Goal: Information Seeking & Learning: Check status

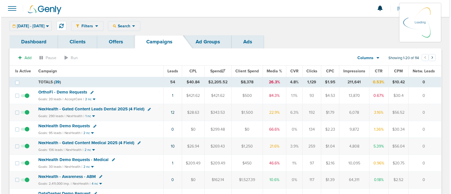
scroll to position [32, 0]
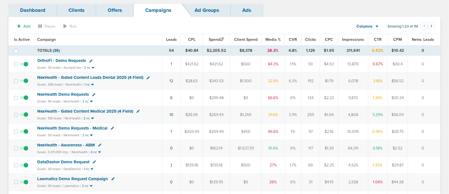
click at [172, 163] on link "1" at bounding box center [171, 165] width 1 height 5
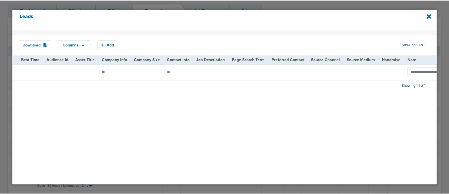
scroll to position [0, 694]
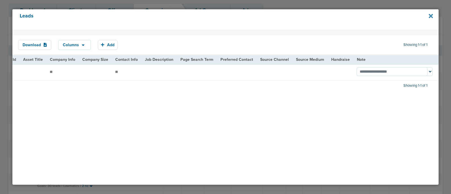
click at [431, 16] on icon at bounding box center [431, 16] width 4 height 4
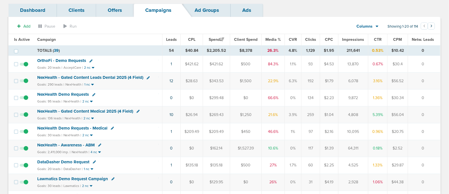
click at [193, 84] on td "$28.63" at bounding box center [191, 81] width 22 height 17
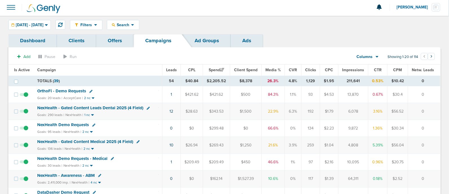
scroll to position [0, 0]
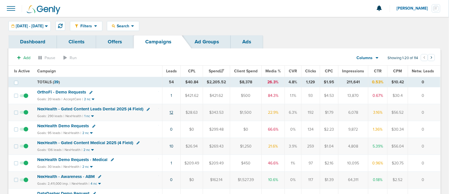
click at [173, 111] on link "12" at bounding box center [171, 112] width 4 height 5
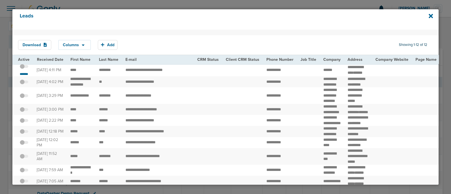
click at [156, 77] on td "**********" at bounding box center [158, 70] width 72 height 13
click at [24, 76] on small "*******" at bounding box center [24, 74] width 12 height 5
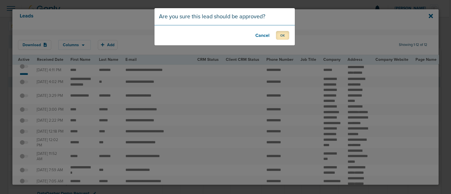
click at [283, 35] on button "OK" at bounding box center [282, 35] width 13 height 9
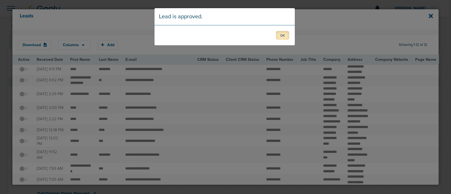
click at [286, 34] on button "OK" at bounding box center [282, 35] width 13 height 9
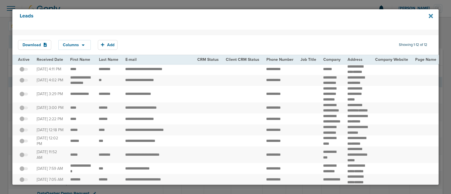
click at [431, 15] on icon at bounding box center [431, 16] width 4 height 6
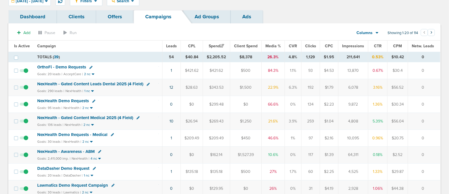
scroll to position [25, 0]
click at [273, 48] on th "Media %" at bounding box center [272, 45] width 23 height 11
click at [273, 45] on span "Media %" at bounding box center [273, 45] width 16 height 5
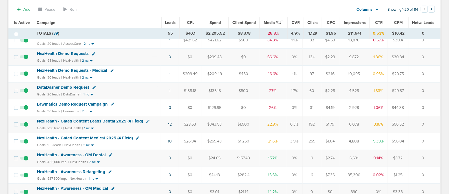
scroll to position [57, 0]
click at [70, 86] on span "DataDasher Demo Request" at bounding box center [63, 87] width 52 height 5
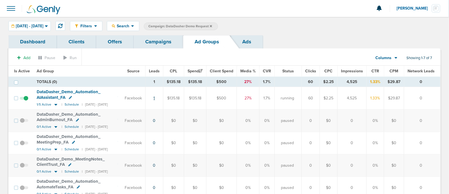
click at [155, 99] on link "1" at bounding box center [154, 98] width 1 height 5
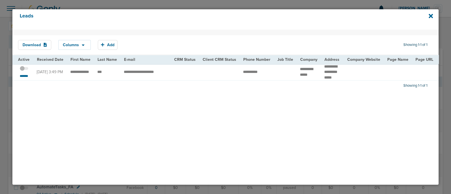
click at [28, 71] on span at bounding box center [24, 71] width 8 height 0
click at [24, 70] on input "checkbox" at bounding box center [24, 70] width 0 height 0
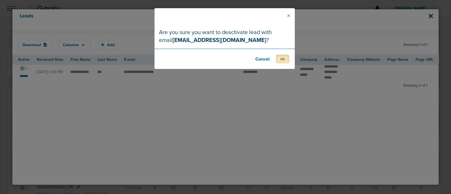
click at [284, 59] on button "OK" at bounding box center [282, 59] width 13 height 9
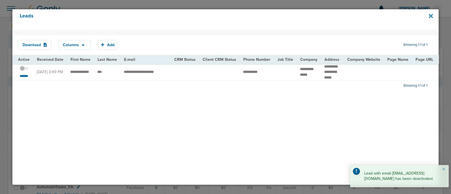
click at [430, 15] on icon at bounding box center [431, 16] width 4 height 4
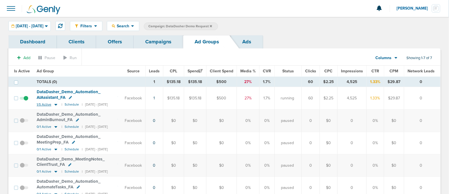
click at [56, 103] on icon at bounding box center [56, 104] width 6 height 5
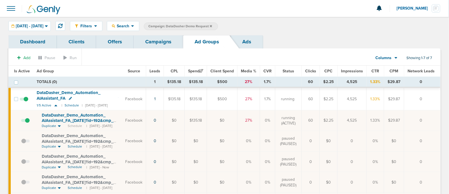
click at [28, 123] on span at bounding box center [25, 123] width 8 height 0
click at [21, 122] on input "checkbox" at bounding box center [21, 122] width 0 height 0
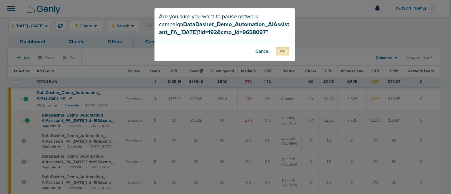
click at [284, 51] on button "OK" at bounding box center [282, 51] width 13 height 9
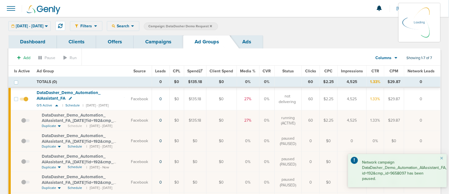
click at [27, 28] on div "[DATE] - [DATE] [DATE] [DATE] Last 7 Days Last 14 Days This Month Last Month Th…" at bounding box center [29, 26] width 42 height 10
click at [51, 25] on div "[DATE] - [DATE] [DATE] [DATE] Last 7 Days Last 14 Days This Month Last Month Th…" at bounding box center [29, 26] width 42 height 10
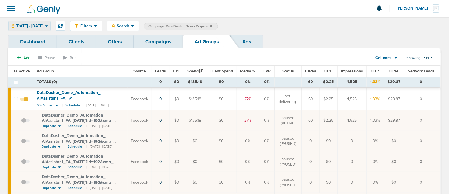
drag, startPoint x: 59, startPoint y: 25, endPoint x: 45, endPoint y: 25, distance: 14.4
click at [43, 25] on span "[DATE] - [DATE]" at bounding box center [30, 26] width 28 height 4
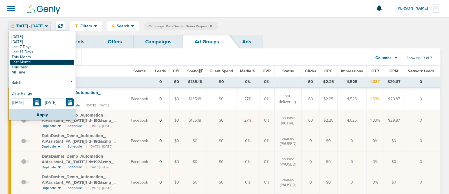
click at [32, 61] on link "Last Month" at bounding box center [42, 62] width 64 height 5
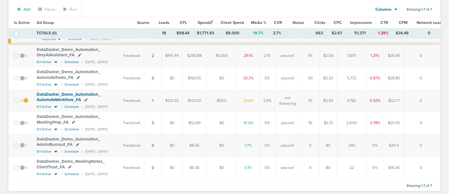
scroll to position [172, 0]
click at [146, 182] on div at bounding box center [224, 185] width 432 height 12
click at [55, 171] on icon at bounding box center [56, 173] width 6 height 5
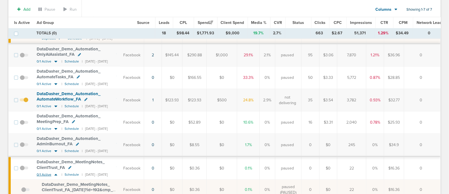
click at [56, 173] on icon at bounding box center [56, 175] width 6 height 5
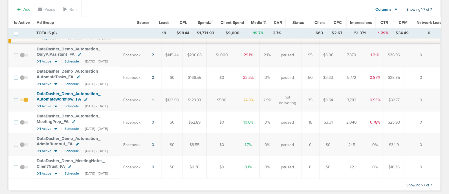
click at [55, 173] on icon at bounding box center [55, 174] width 3 height 2
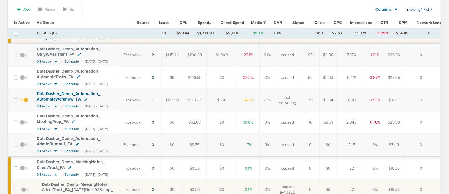
scroll to position [205, 0]
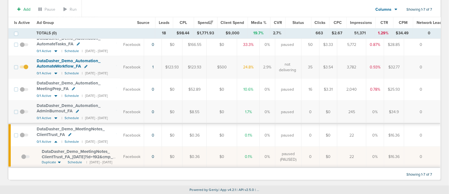
click at [82, 149] on span "DataDasher_ Demo_ MeetingNotes_ ClientTrust_ FA_ [DATE]?id=192&cmp_ id=9658097" at bounding box center [77, 157] width 71 height 16
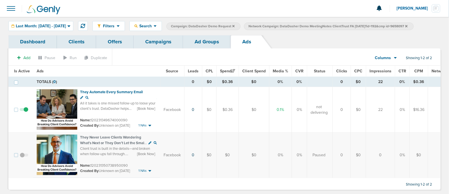
click at [222, 41] on link "Ad Groups" at bounding box center [207, 41] width 48 height 13
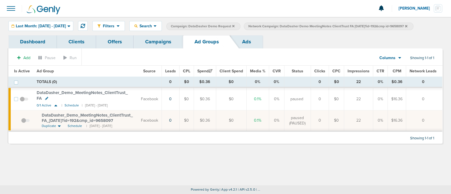
click at [161, 42] on link "Campaigns" at bounding box center [158, 41] width 49 height 13
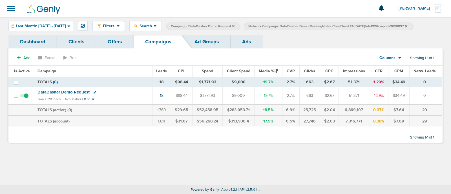
click at [82, 93] on span "DataDasher Demo Request" at bounding box center [63, 92] width 52 height 5
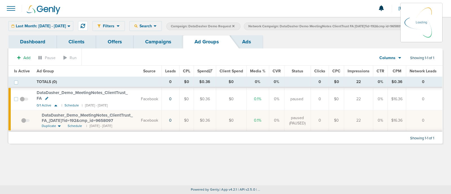
click at [313, 27] on span "Network Campaign: DataDasher Demo MeetingNotes ClientTrust FA [DATE]?id=192&cmp…" at bounding box center [327, 26] width 159 height 5
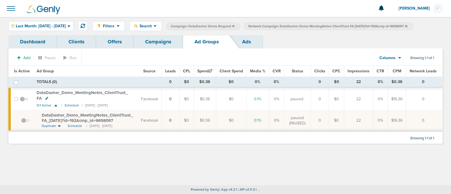
click at [407, 26] on icon at bounding box center [406, 26] width 2 height 2
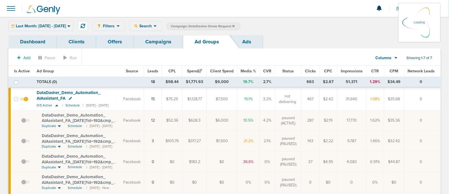
click at [96, 80] on td "TOTALS (0)" at bounding box center [88, 82] width 111 height 11
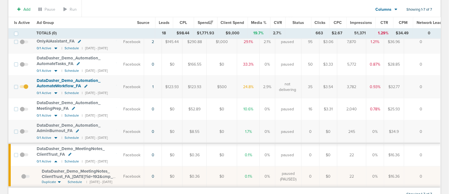
scroll to position [185, 0]
click at [55, 135] on icon at bounding box center [56, 137] width 6 height 5
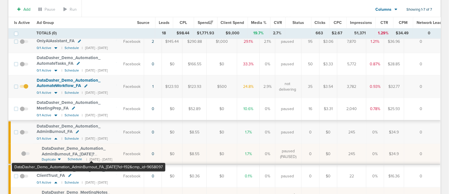
click at [91, 150] on span "DataDasher_ Demo_ Automation_ AdminBurnout_ FA_ [DATE]?id=192&cmp_ id=9658097" at bounding box center [74, 154] width 64 height 16
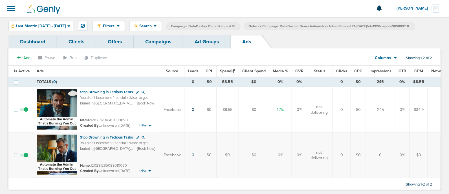
scroll to position [0, 0]
click at [207, 39] on link "Ad Groups" at bounding box center [207, 41] width 48 height 13
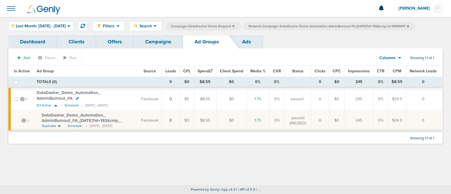
click at [23, 123] on span at bounding box center [25, 123] width 8 height 0
click at [21, 122] on input "checkbox" at bounding box center [21, 122] width 0 height 0
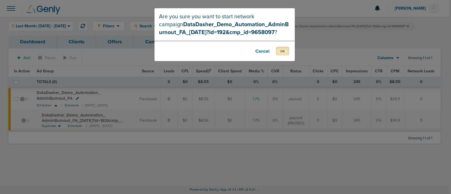
click at [281, 50] on button "OK" at bounding box center [282, 51] width 13 height 9
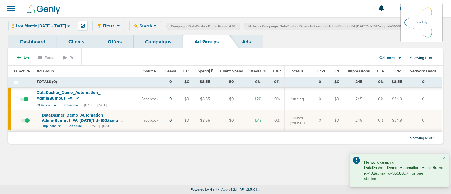
click at [168, 39] on link "Campaigns" at bounding box center [158, 41] width 49 height 13
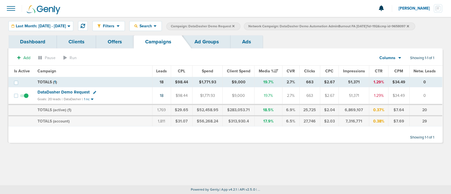
click at [235, 26] on icon at bounding box center [233, 26] width 2 height 2
click at [331, 25] on icon at bounding box center [330, 26] width 2 height 2
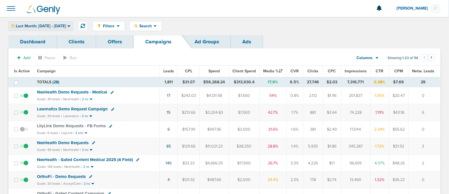
click at [57, 25] on span "Last Month: [DATE] - [DATE]" at bounding box center [41, 26] width 50 height 4
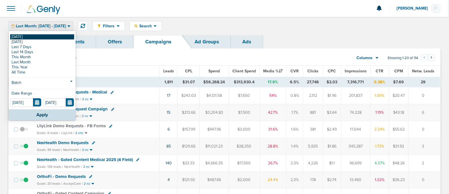
click at [32, 36] on link "[DATE]" at bounding box center [42, 36] width 64 height 5
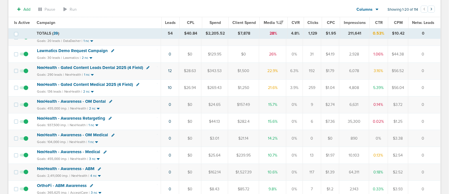
scroll to position [112, 0]
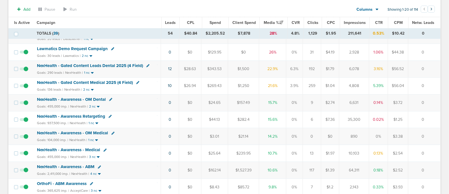
click at [119, 64] on span "NexHealth - Gated Content Leads Dental 2025 (4 Field)" at bounding box center [90, 65] width 106 height 5
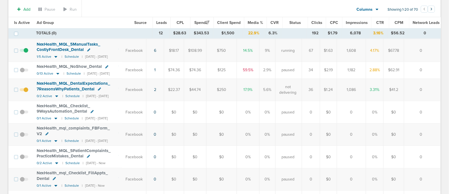
scroll to position [72, 0]
click at [57, 96] on icon at bounding box center [57, 96] width 6 height 5
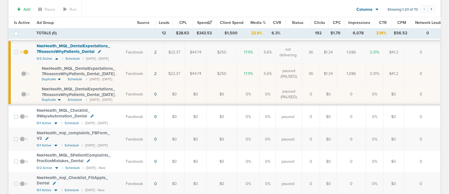
scroll to position [110, 0]
click at [23, 76] on span at bounding box center [25, 76] width 8 height 0
click at [21, 75] on input "checkbox" at bounding box center [21, 75] width 0 height 0
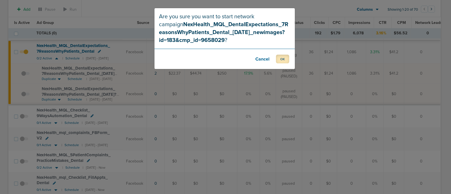
click at [280, 59] on button "OK" at bounding box center [282, 59] width 13 height 9
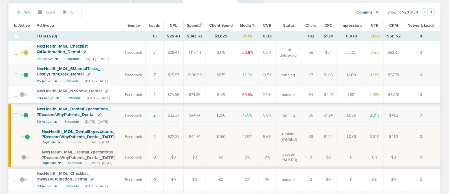
scroll to position [33, 0]
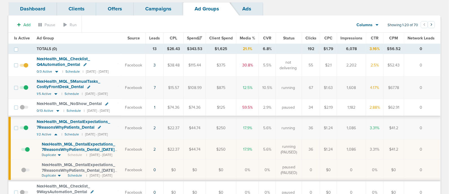
click at [156, 8] on link "Campaigns" at bounding box center [158, 8] width 49 height 13
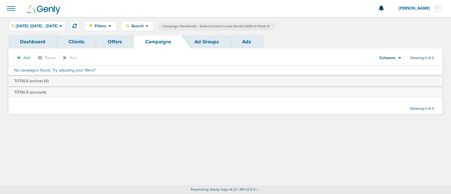
click at [269, 25] on icon at bounding box center [268, 26] width 2 height 2
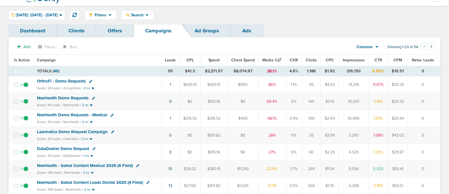
scroll to position [13, 0]
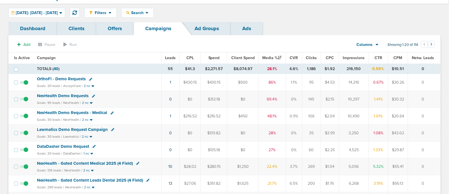
click at [72, 77] on span "OrthoFi - Demo Requests" at bounding box center [61, 78] width 49 height 5
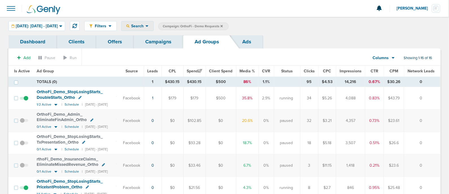
click at [145, 27] on span "Search" at bounding box center [137, 26] width 16 height 5
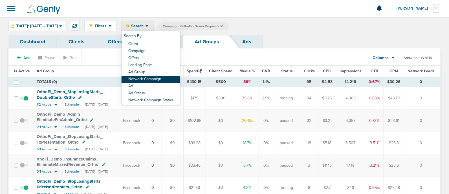
click at [172, 81] on link "Network Campaign" at bounding box center [150, 79] width 58 height 7
select select "netCmpName"
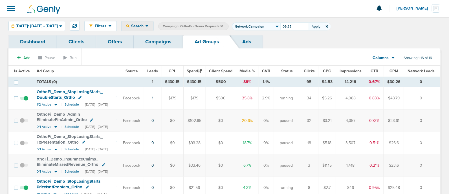
type input "09.25"
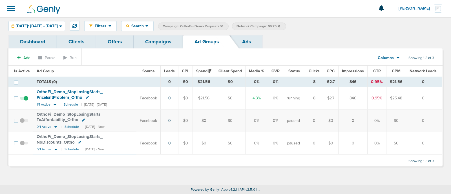
click at [162, 43] on link "Campaigns" at bounding box center [158, 41] width 49 height 13
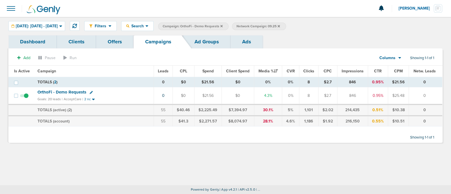
click at [223, 25] on span "Campaign: OrthoFi - Demo Requests" at bounding box center [193, 26] width 60 height 5
click at [223, 26] on icon at bounding box center [221, 26] width 2 height 3
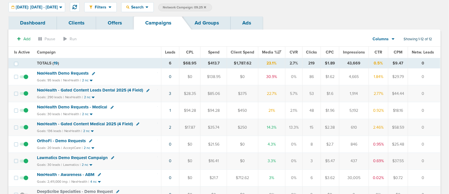
scroll to position [19, 0]
click at [206, 7] on icon at bounding box center [205, 7] width 2 height 3
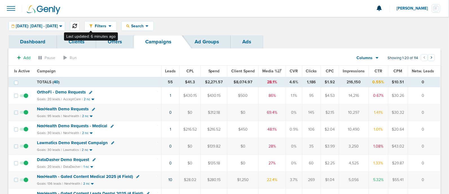
click at [77, 26] on icon at bounding box center [74, 26] width 5 height 5
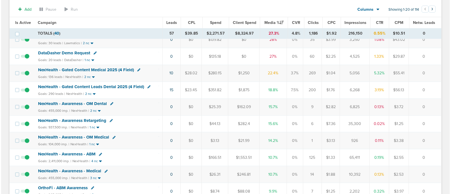
scroll to position [114, 0]
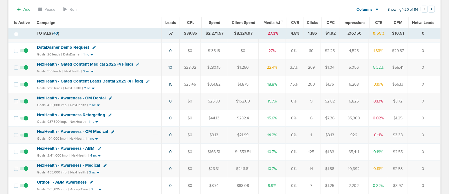
click at [169, 82] on link "15" at bounding box center [171, 84] width 4 height 5
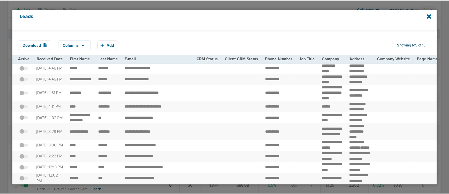
scroll to position [0, 0]
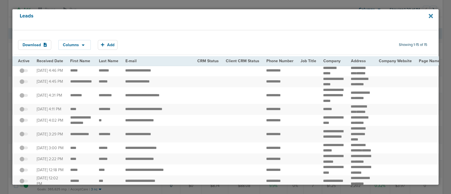
click at [430, 15] on icon at bounding box center [431, 16] width 4 height 4
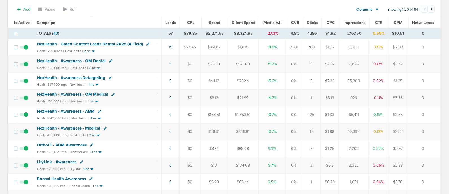
scroll to position [151, 0]
click at [111, 43] on span "NexHealth - Gated Content Leads Dental 2025 (4 Field)" at bounding box center [90, 44] width 106 height 5
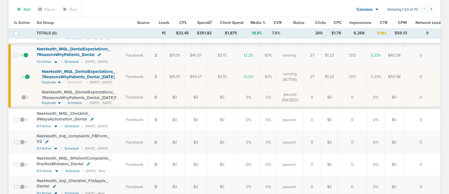
scroll to position [109, 0]
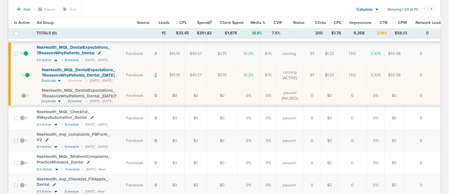
click at [157, 74] on link "3" at bounding box center [155, 75] width 2 height 5
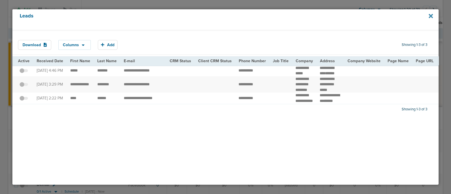
click at [430, 16] on icon at bounding box center [431, 16] width 4 height 4
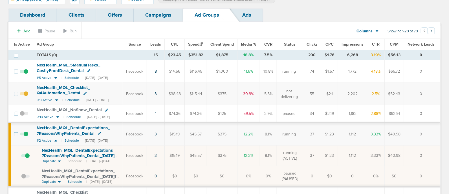
scroll to position [26, 0]
click at [165, 16] on link "Campaigns" at bounding box center [158, 15] width 49 height 13
